Goal: Task Accomplishment & Management: Manage account settings

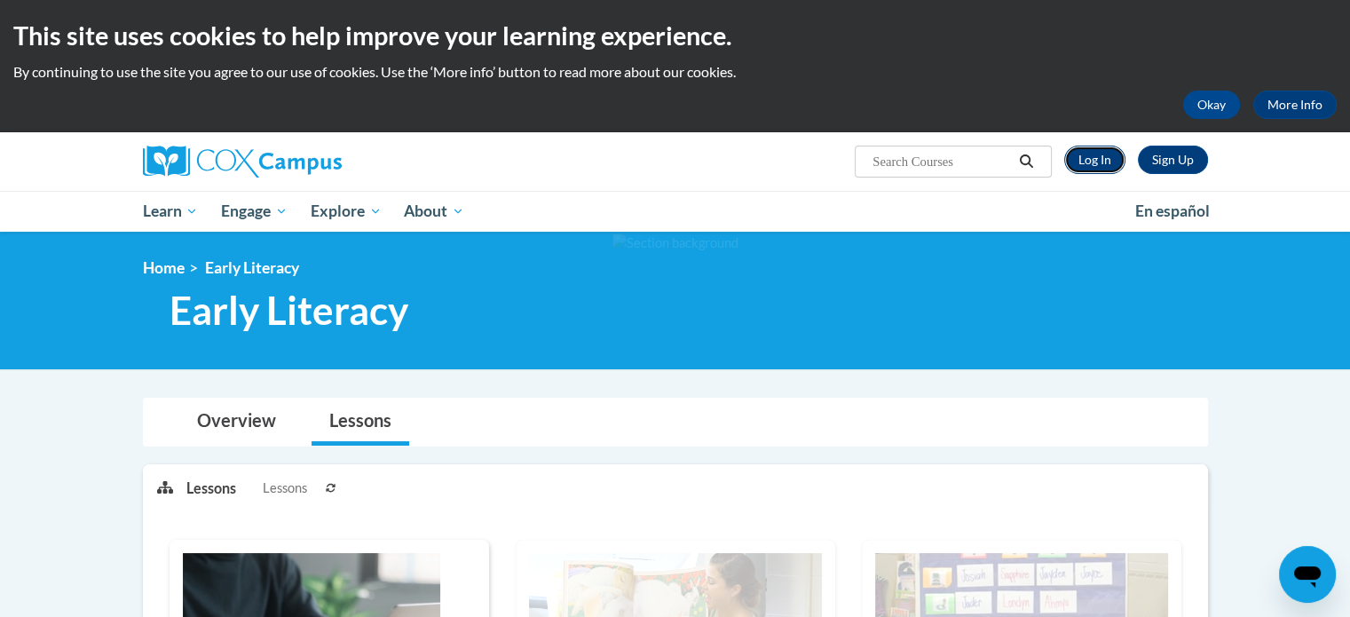
click at [1104, 160] on link "Log In" at bounding box center [1095, 160] width 61 height 28
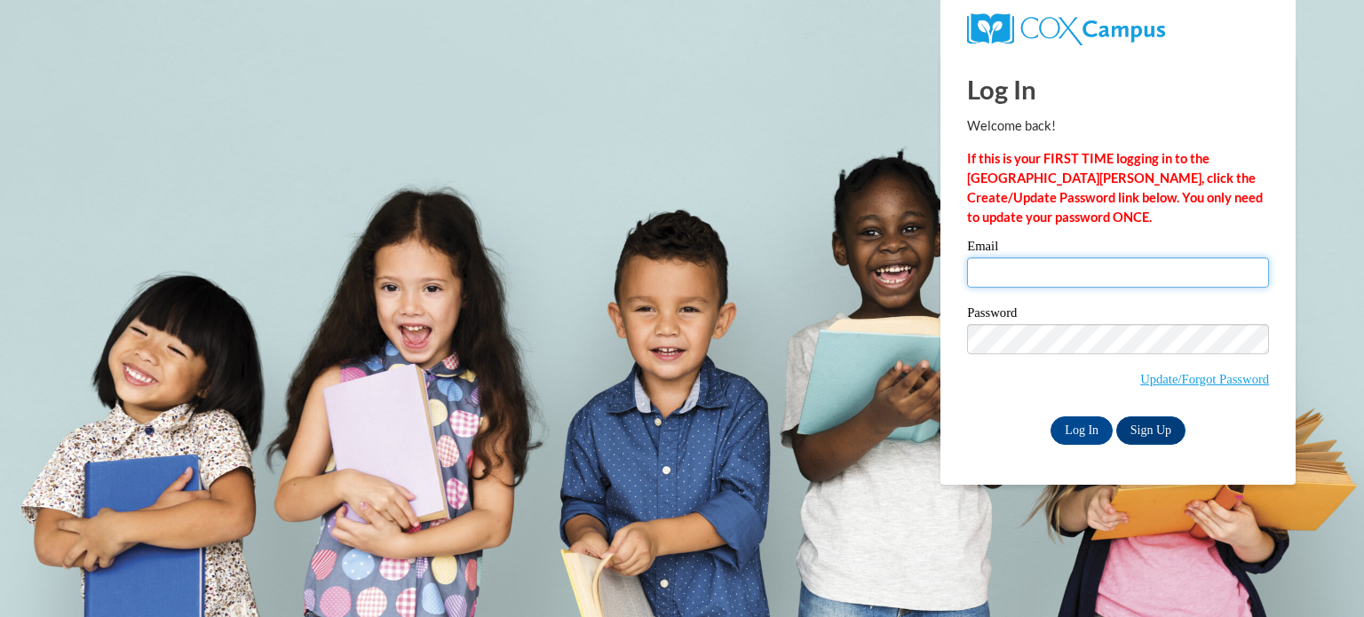
click at [1130, 278] on input "Email" at bounding box center [1118, 272] width 302 height 30
type input "coachderb73@gmail.com"
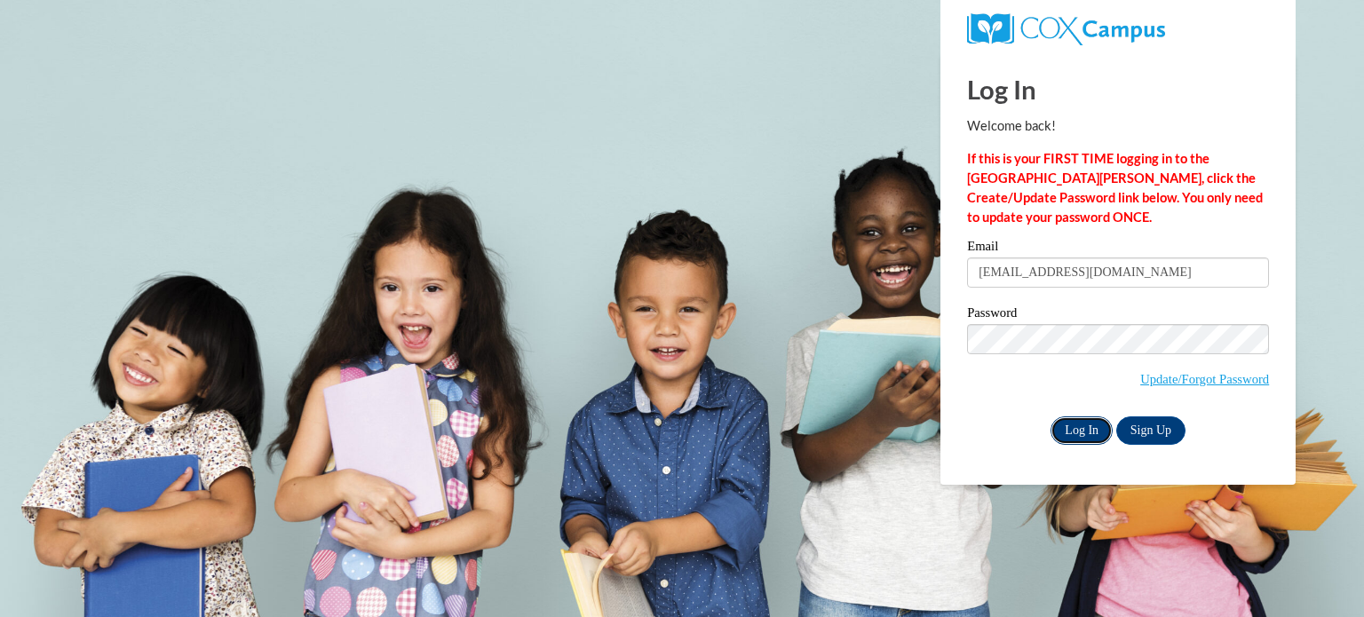
click at [1081, 423] on input "Log In" at bounding box center [1081, 430] width 62 height 28
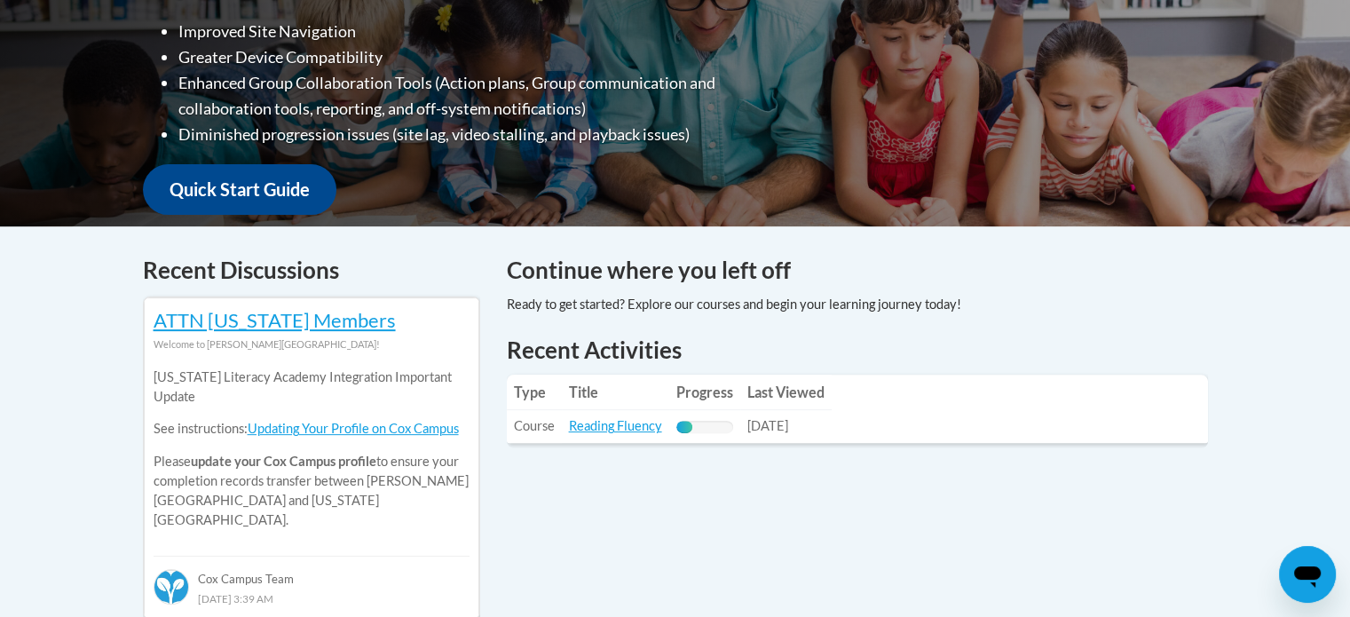
scroll to position [559, 0]
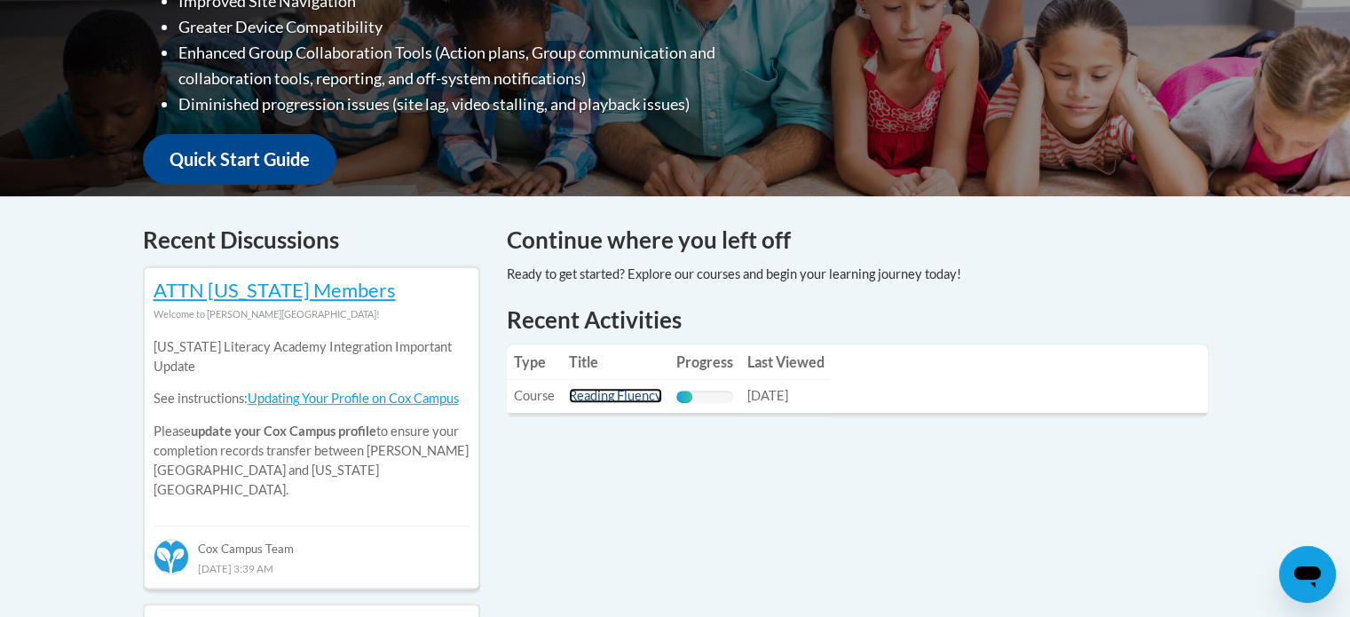
click at [650, 398] on link "Reading Fluency" at bounding box center [615, 395] width 93 height 15
